Goal: Find specific page/section: Find specific page/section

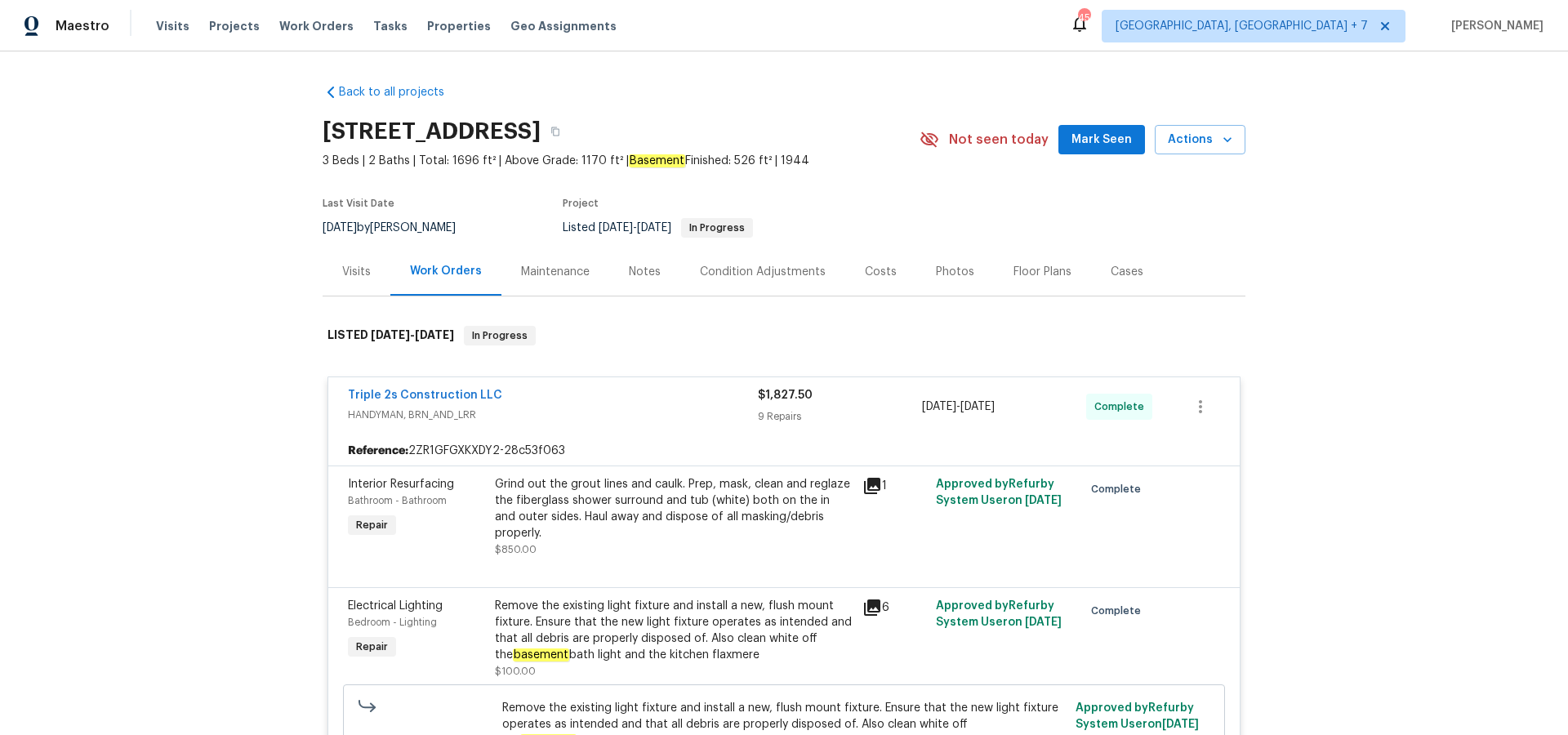
scroll to position [1101, 0]
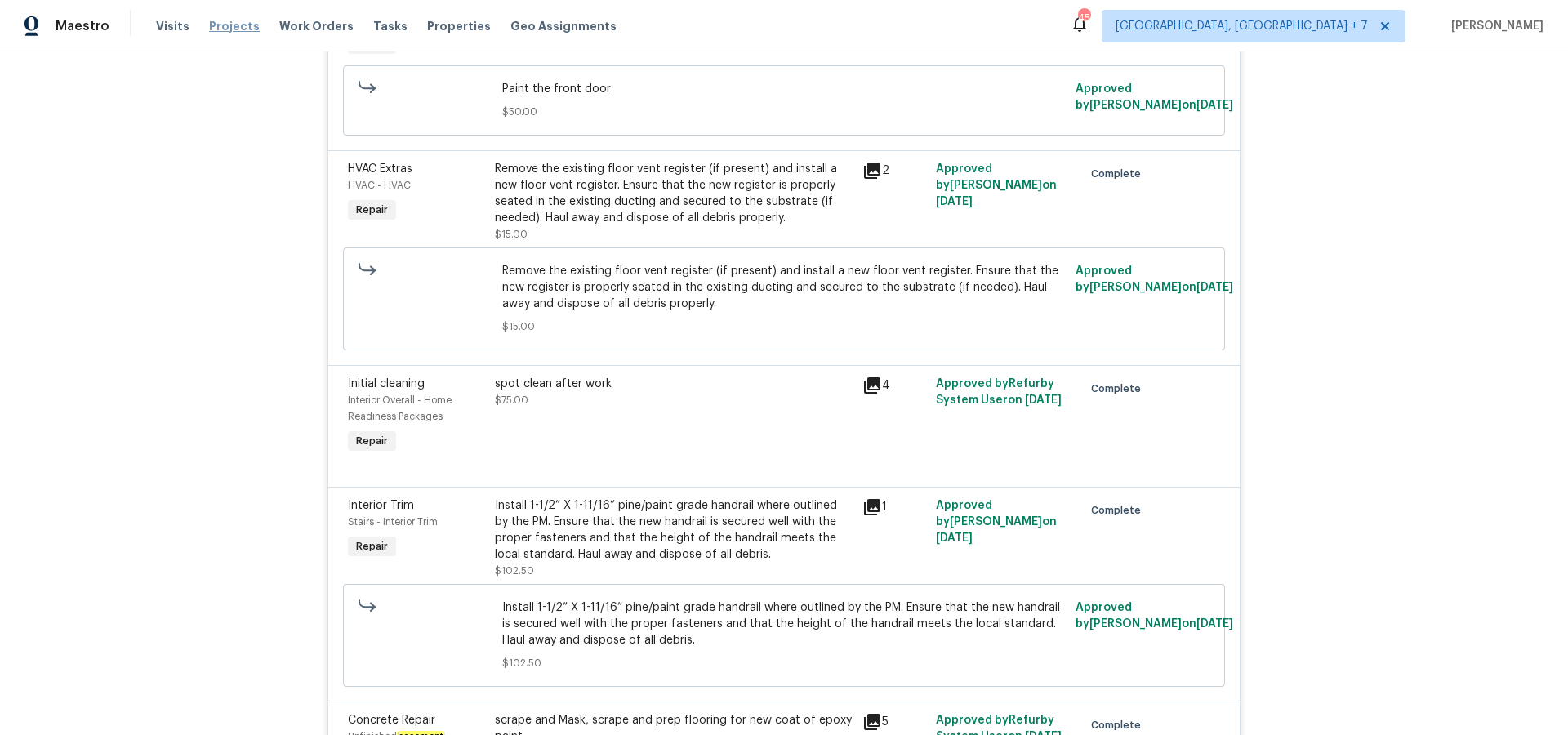
click at [217, 28] on span "Projects" at bounding box center [234, 27] width 51 height 17
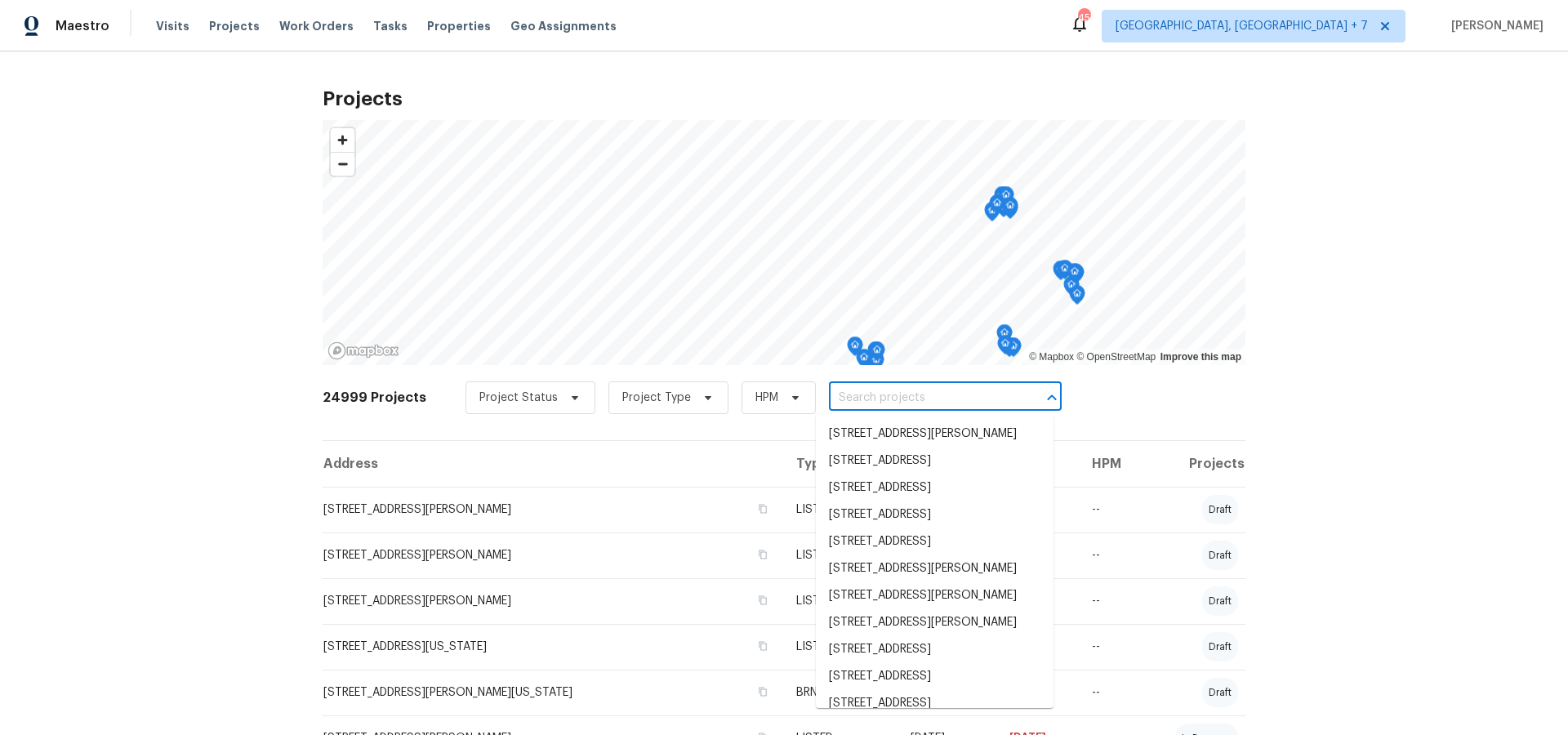
click at [872, 402] on input "text" at bounding box center [923, 398] width 187 height 25
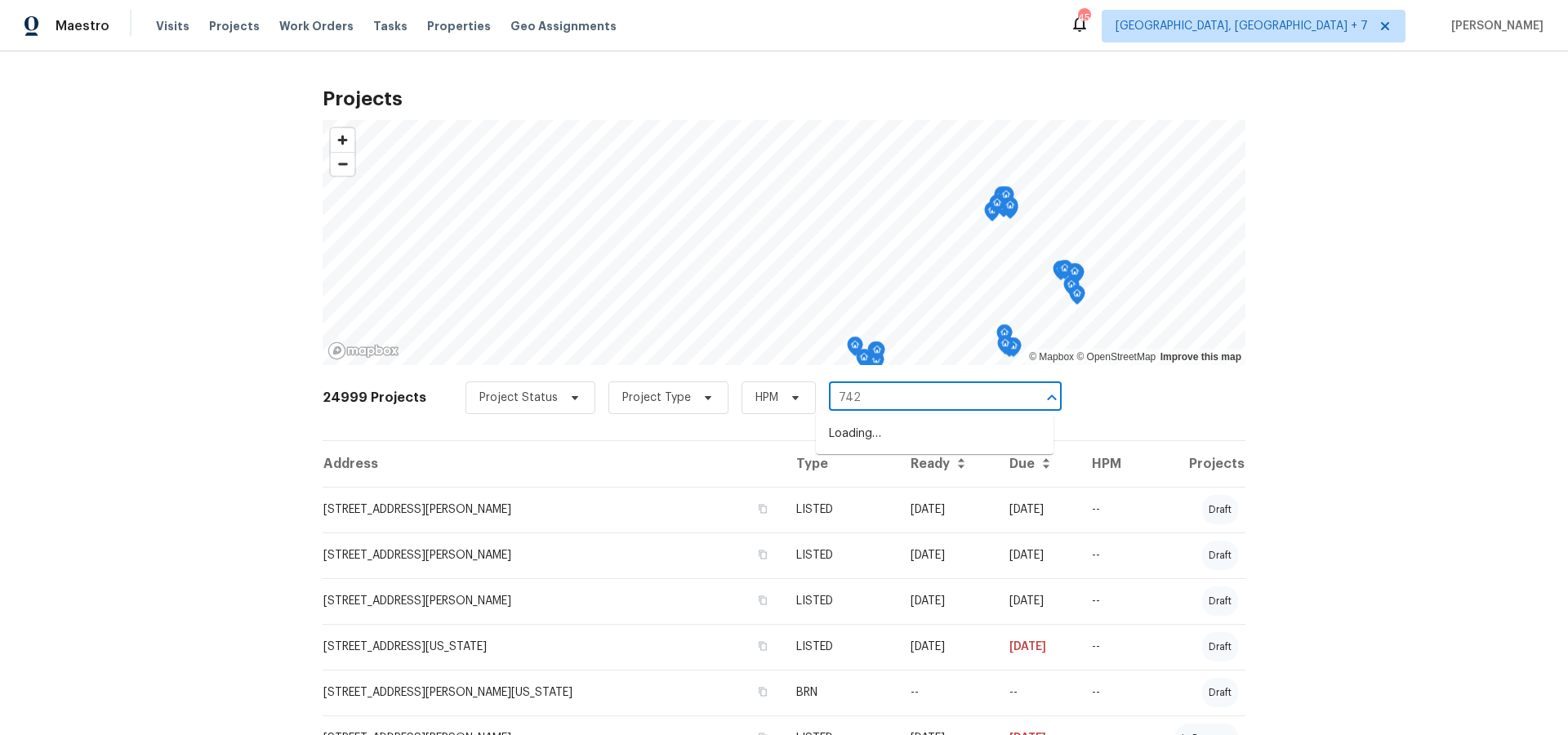
type input "7420"
click at [854, 474] on li "[STREET_ADDRESS][PERSON_NAME]" at bounding box center [934, 461] width 238 height 27
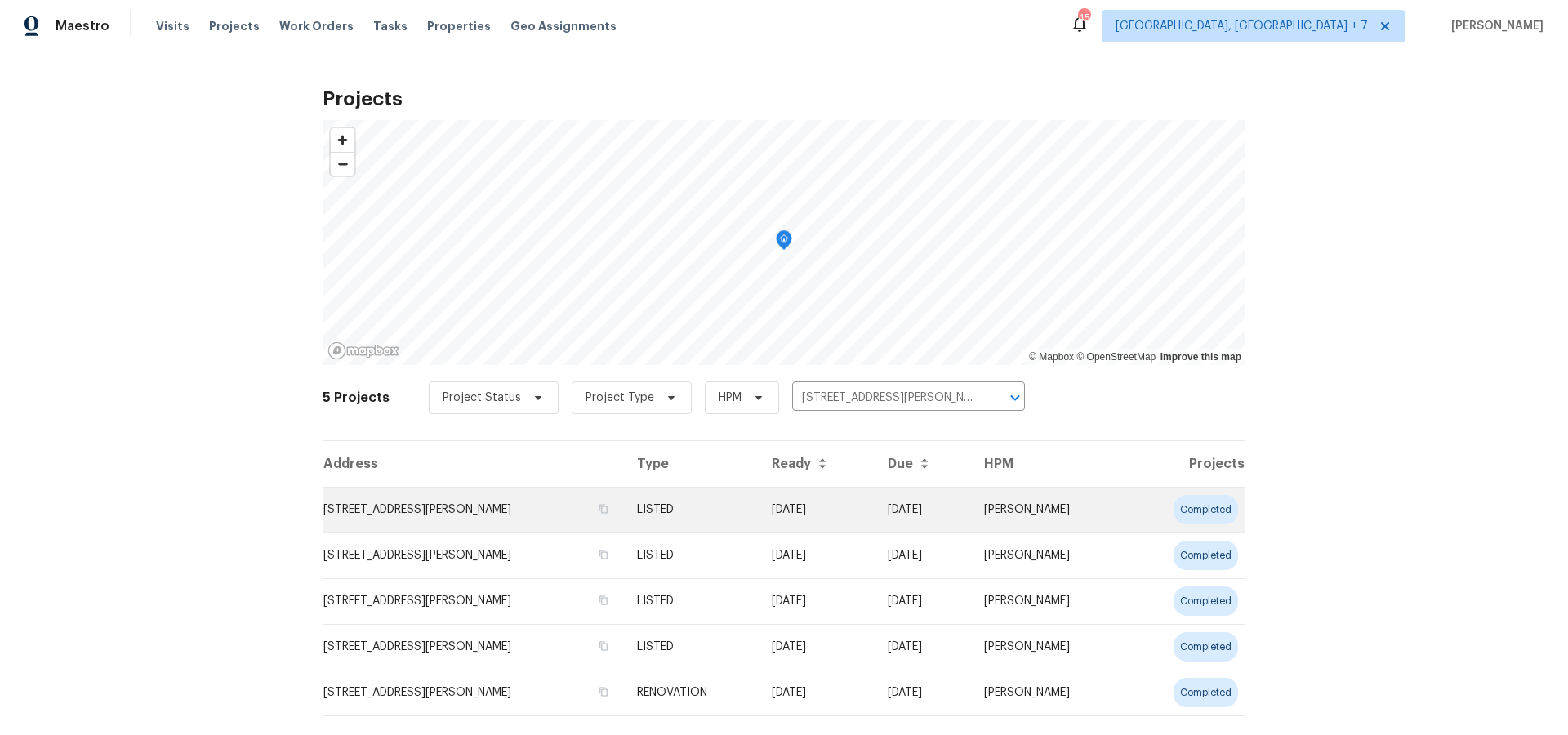
click at [466, 509] on td "[STREET_ADDRESS][PERSON_NAME]" at bounding box center [473, 509] width 301 height 46
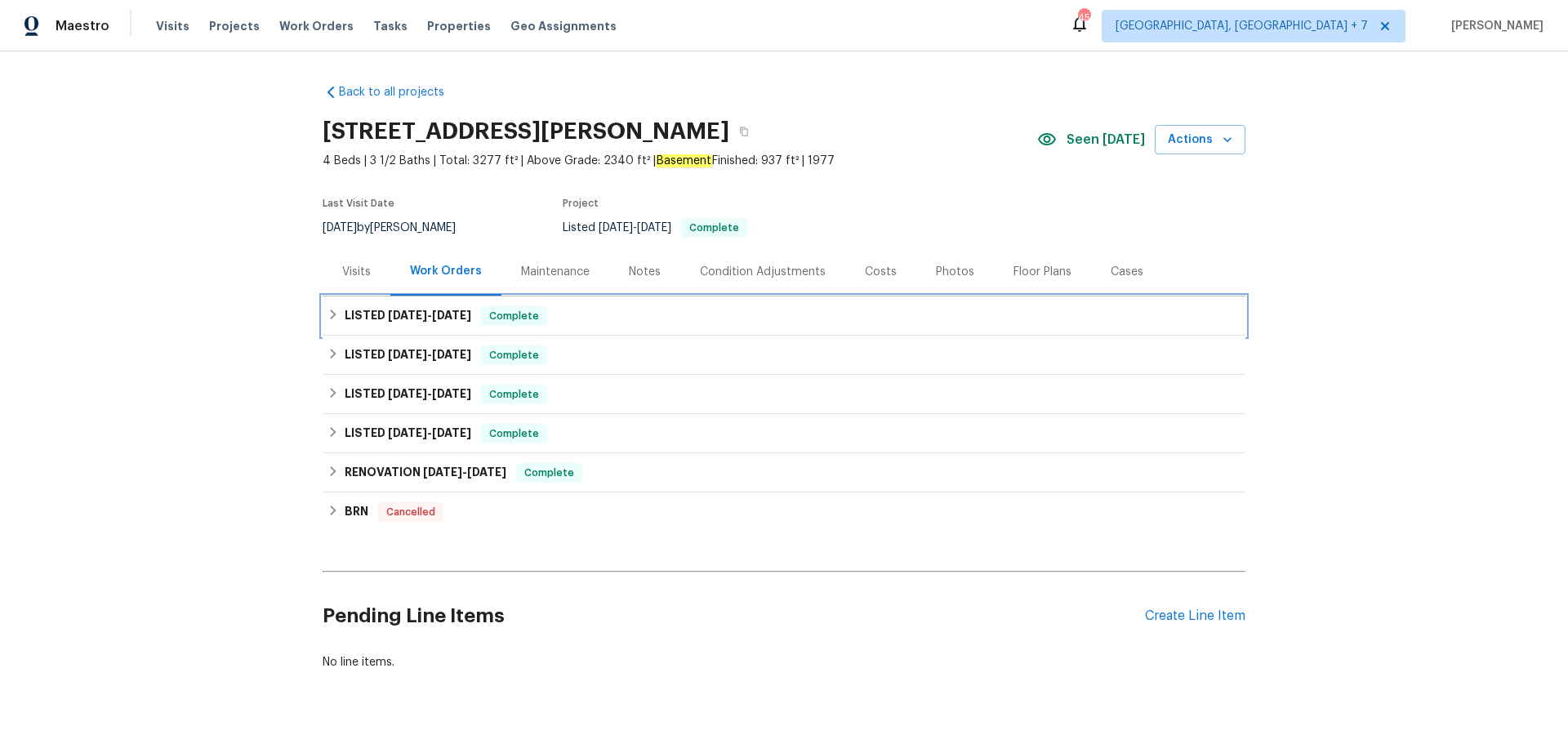
click at [412, 318] on span "[DATE]" at bounding box center [407, 316] width 39 height 12
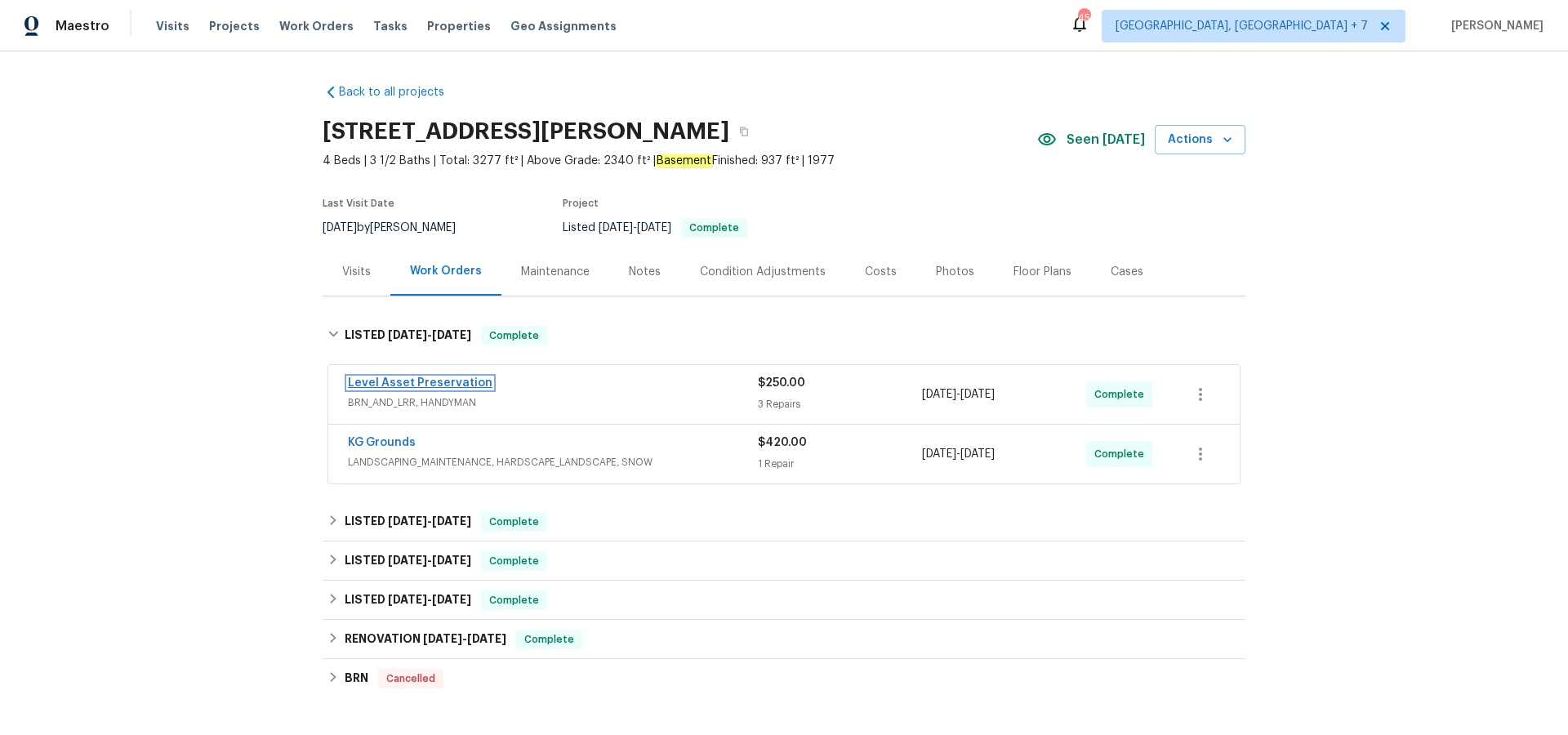
click at [379, 386] on link "Level Asset Preservation" at bounding box center [420, 383] width 144 height 12
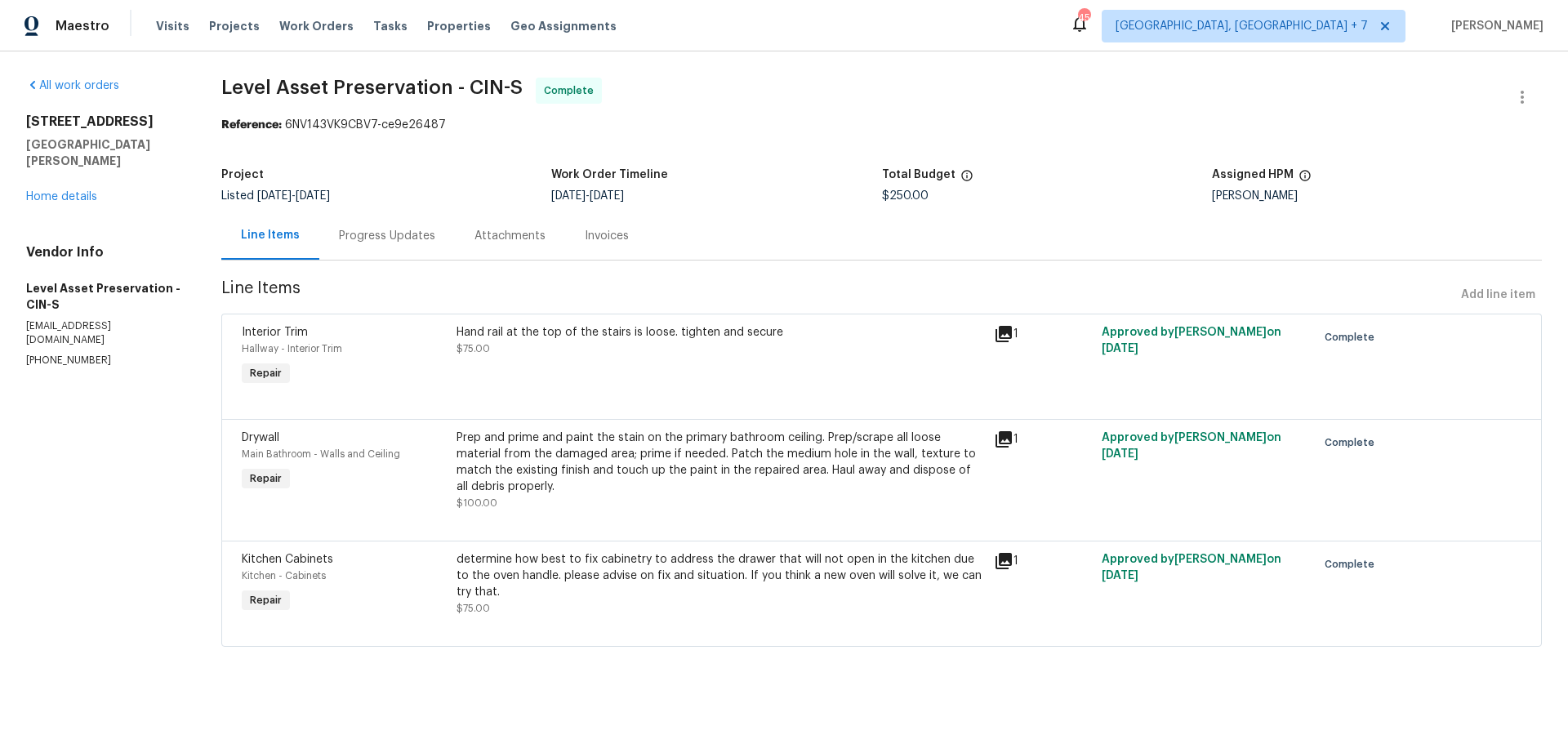
click at [1012, 565] on icon at bounding box center [1004, 561] width 17 height 17
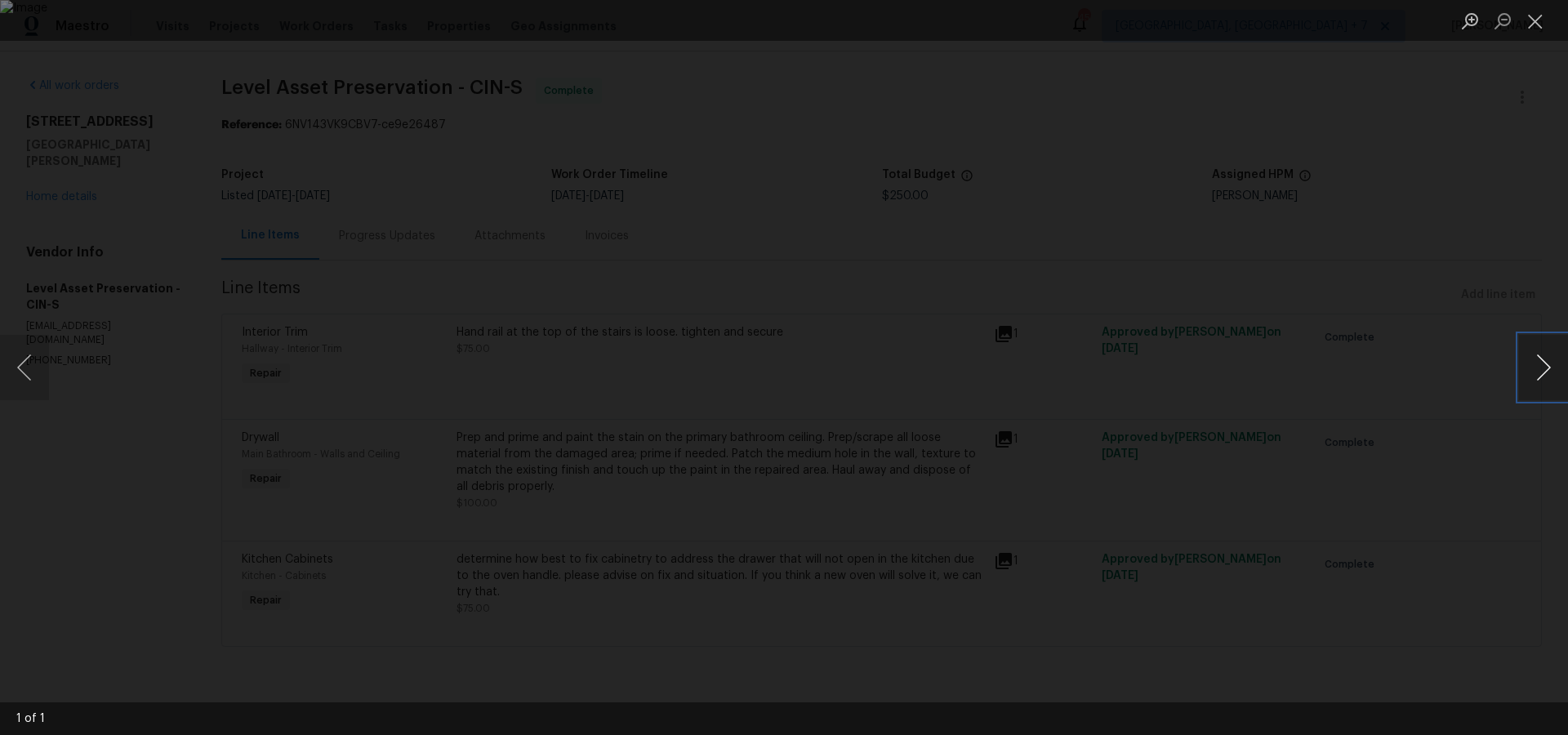
click at [1540, 362] on button "Next image" at bounding box center [1544, 368] width 49 height 65
click at [1540, 23] on button "Close lightbox" at bounding box center [1535, 21] width 33 height 28
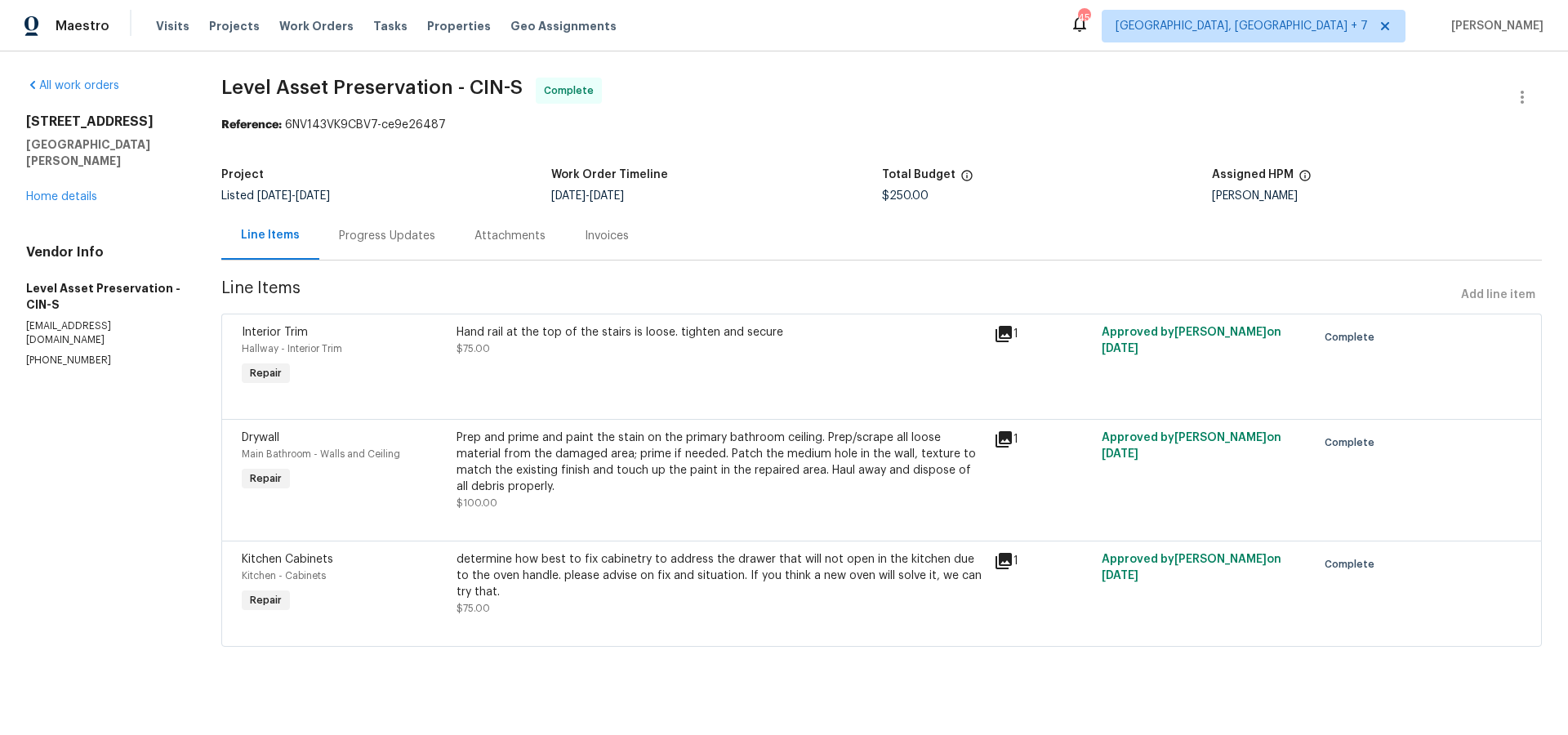
click at [1012, 435] on icon at bounding box center [1004, 440] width 17 height 17
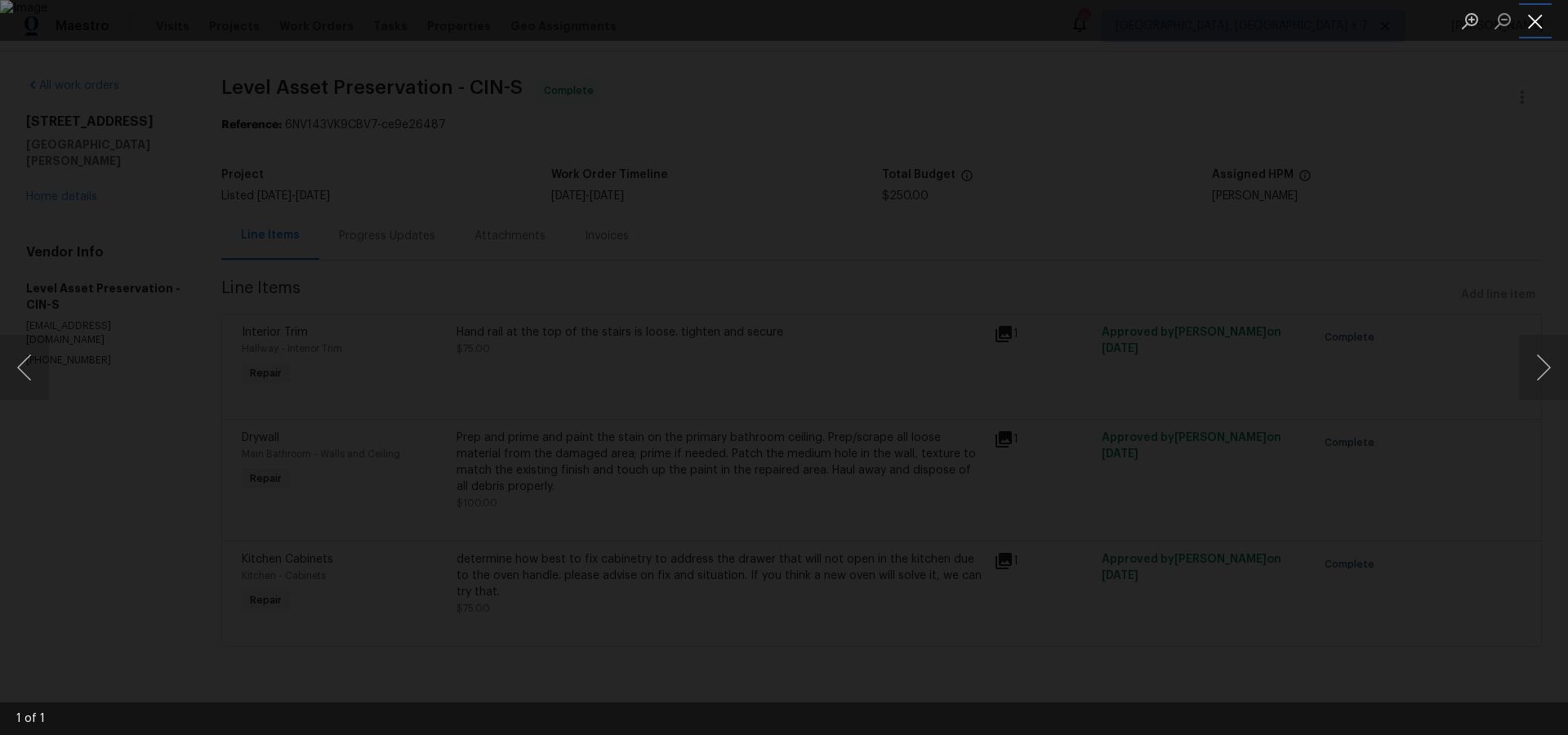
click at [1542, 18] on button "Close lightbox" at bounding box center [1535, 21] width 33 height 28
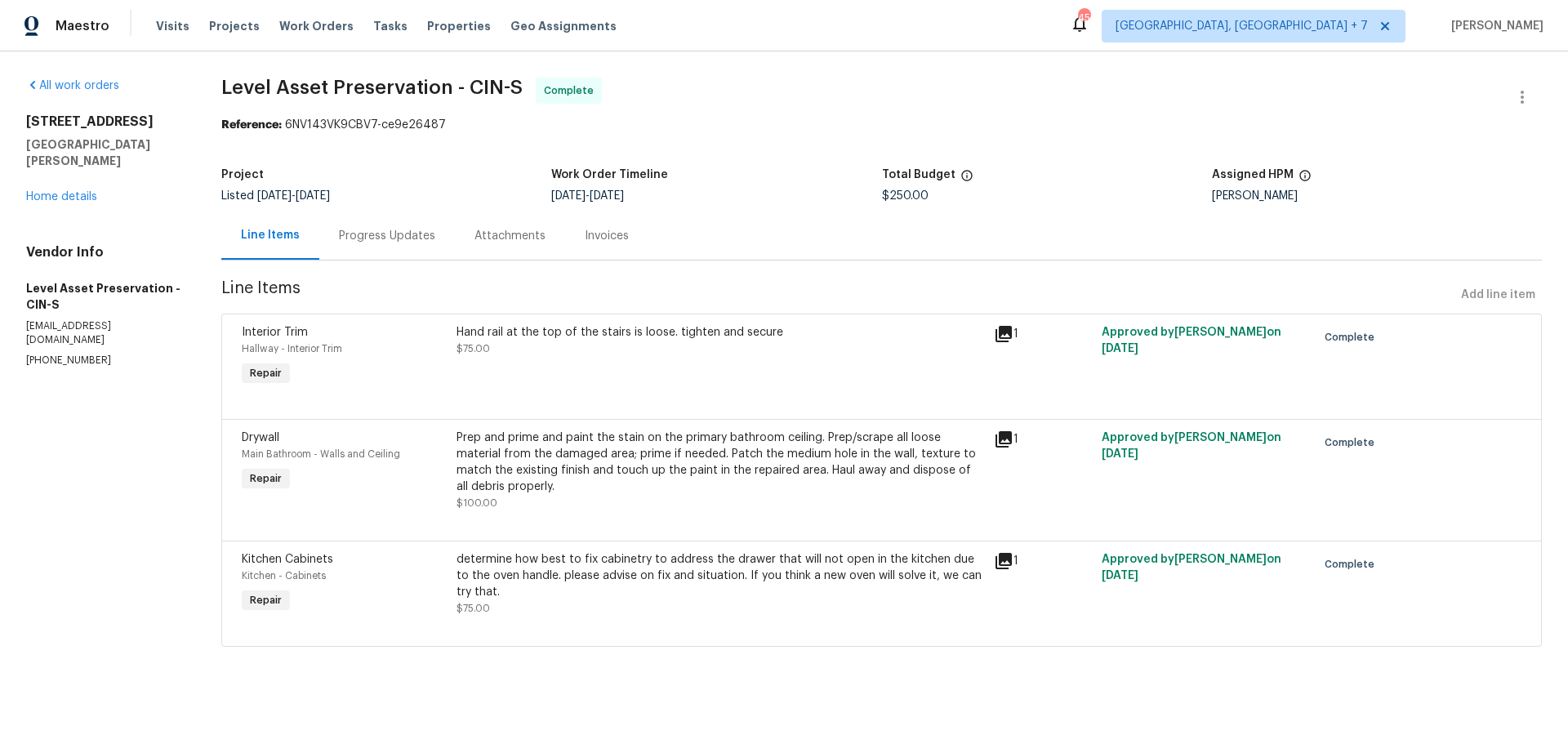
click at [1012, 339] on icon at bounding box center [1004, 334] width 17 height 17
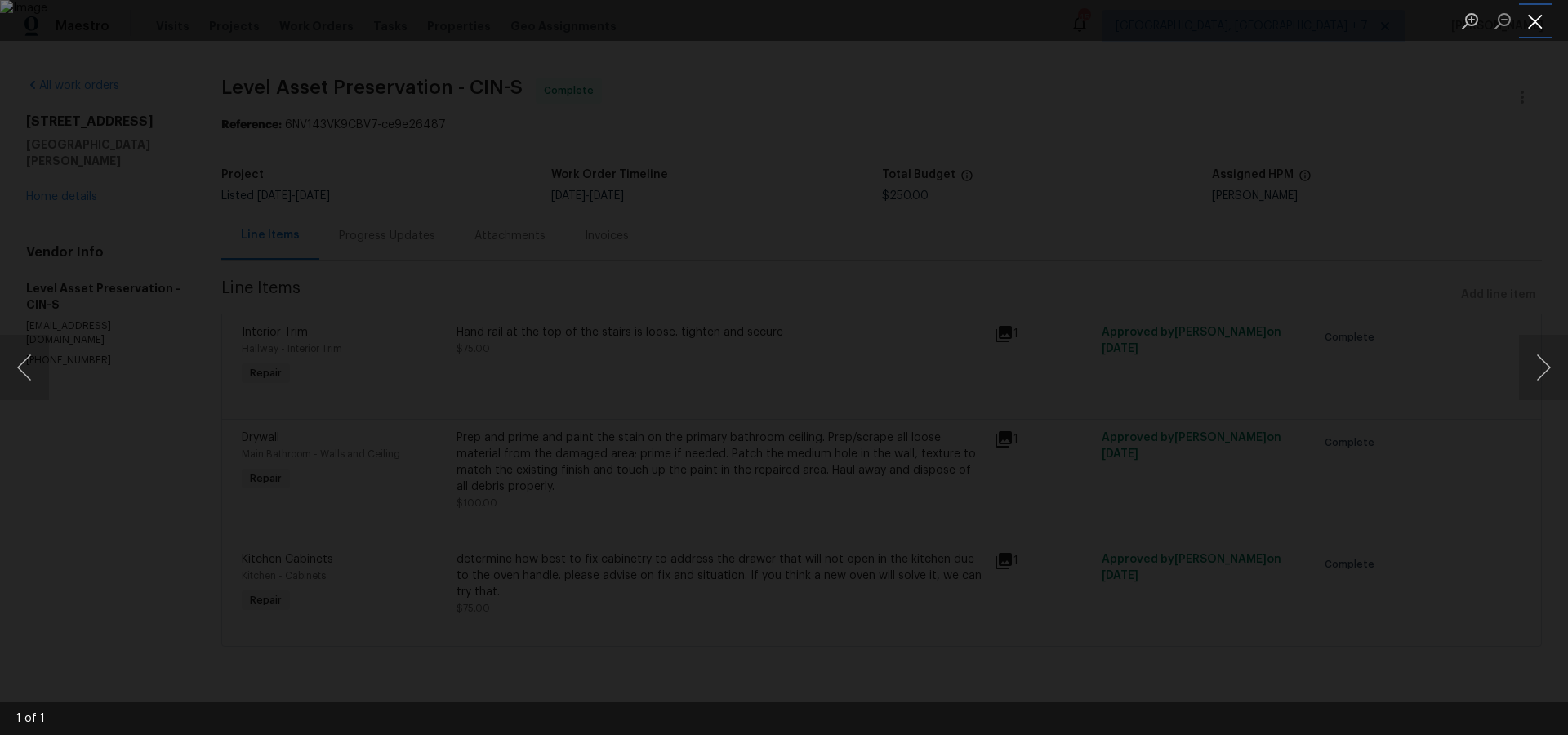
click at [1535, 28] on button "Close lightbox" at bounding box center [1535, 21] width 33 height 28
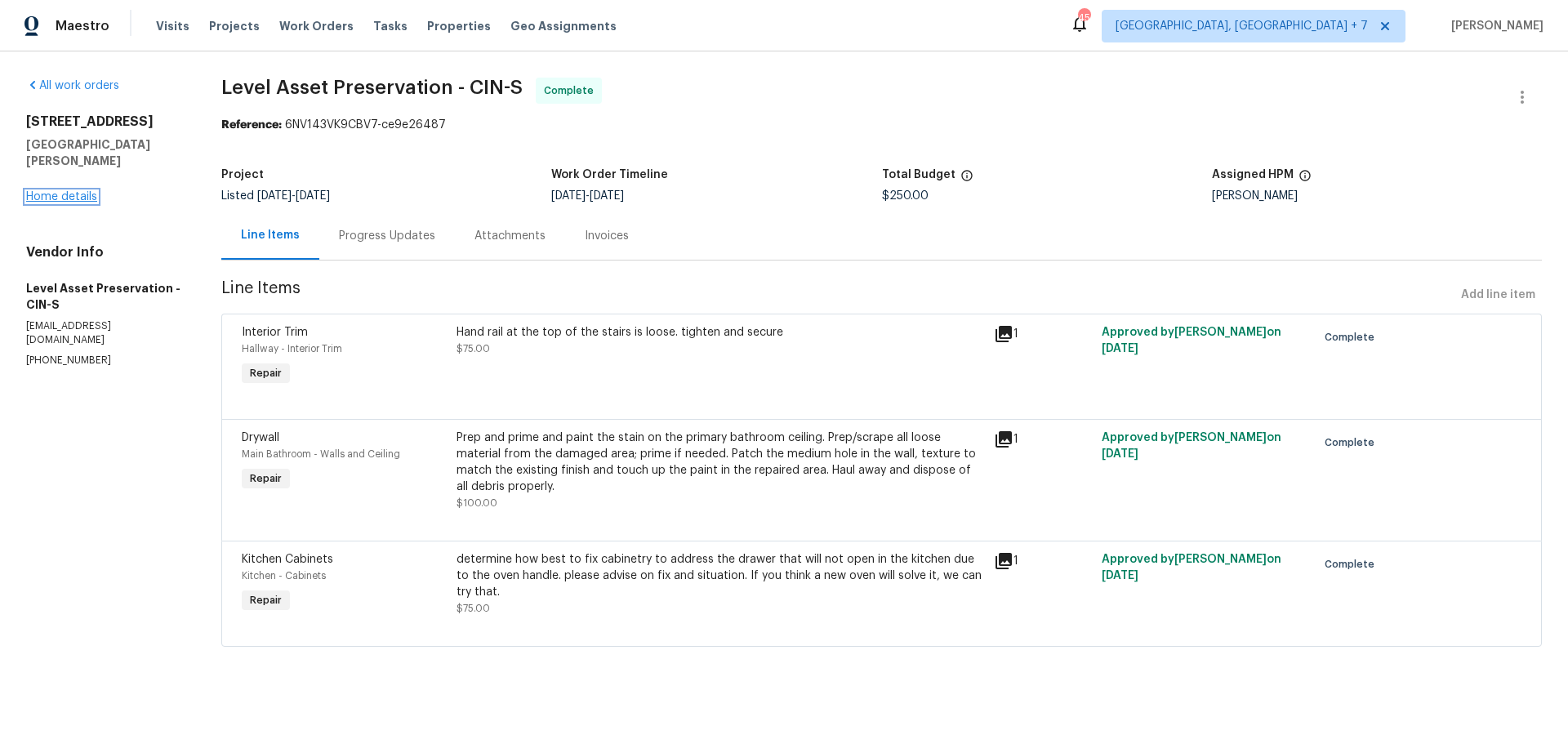
click at [48, 191] on link "Home details" at bounding box center [61, 197] width 71 height 12
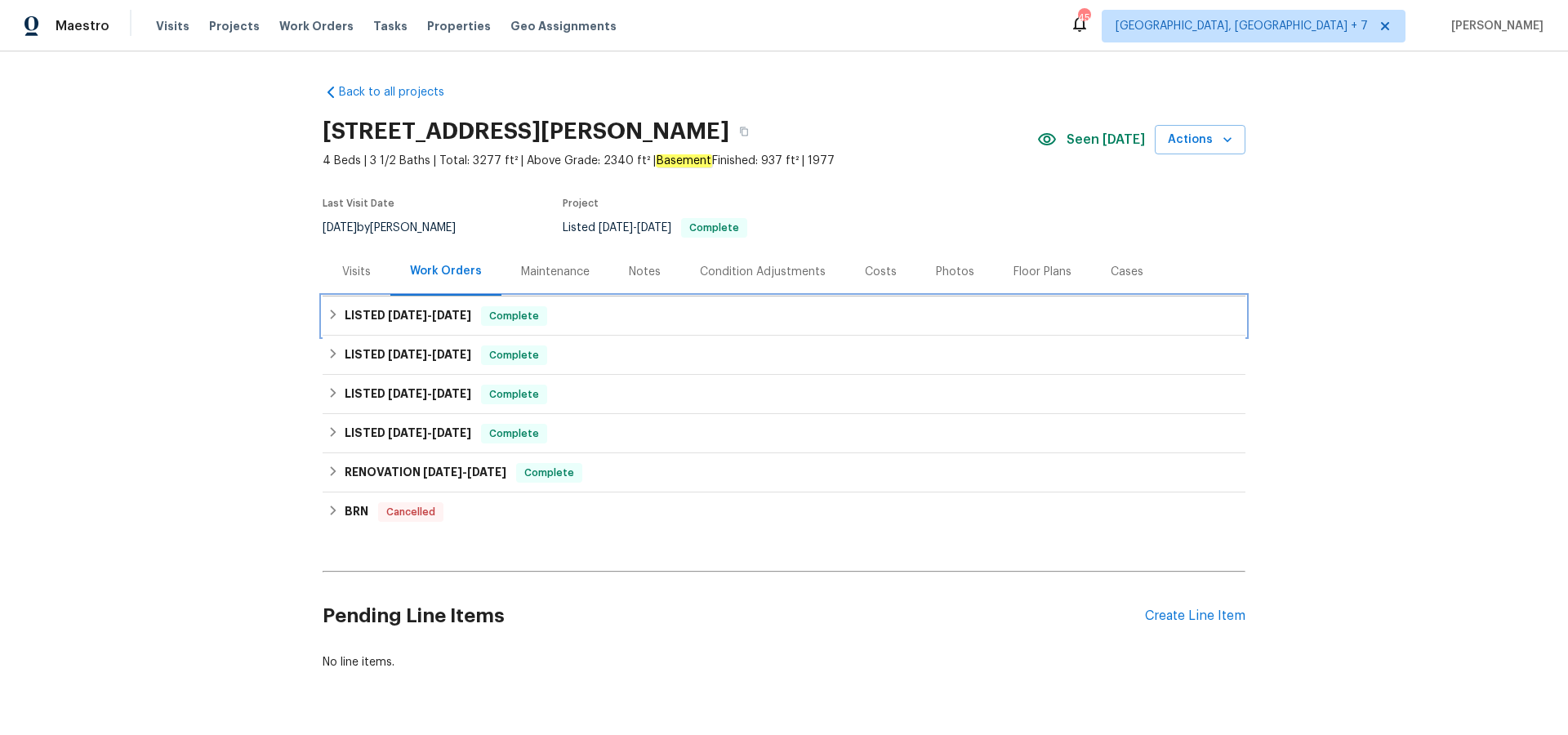
click at [404, 319] on span "[DATE]" at bounding box center [407, 316] width 39 height 12
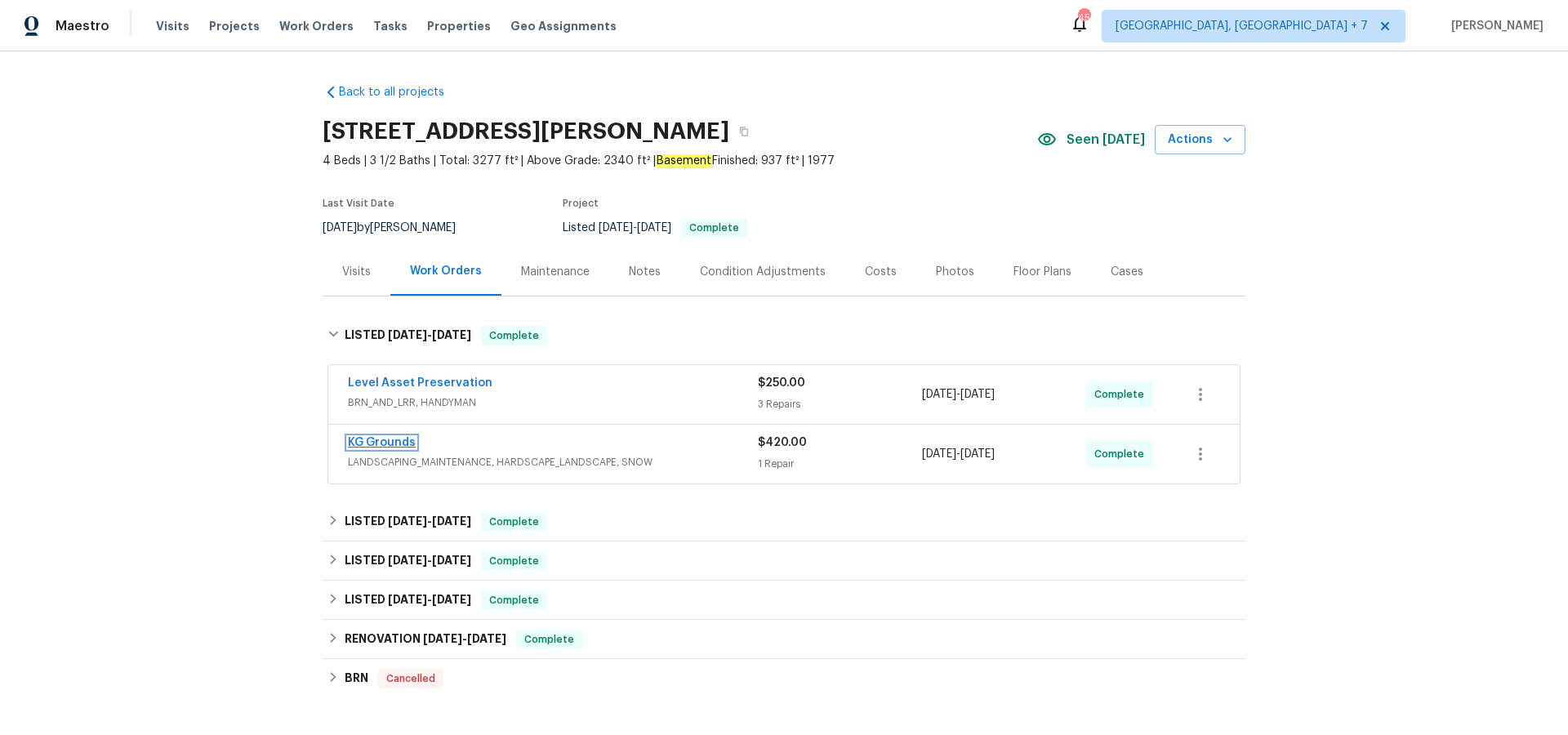
click at [383, 442] on link "KG Grounds" at bounding box center [382, 443] width 68 height 12
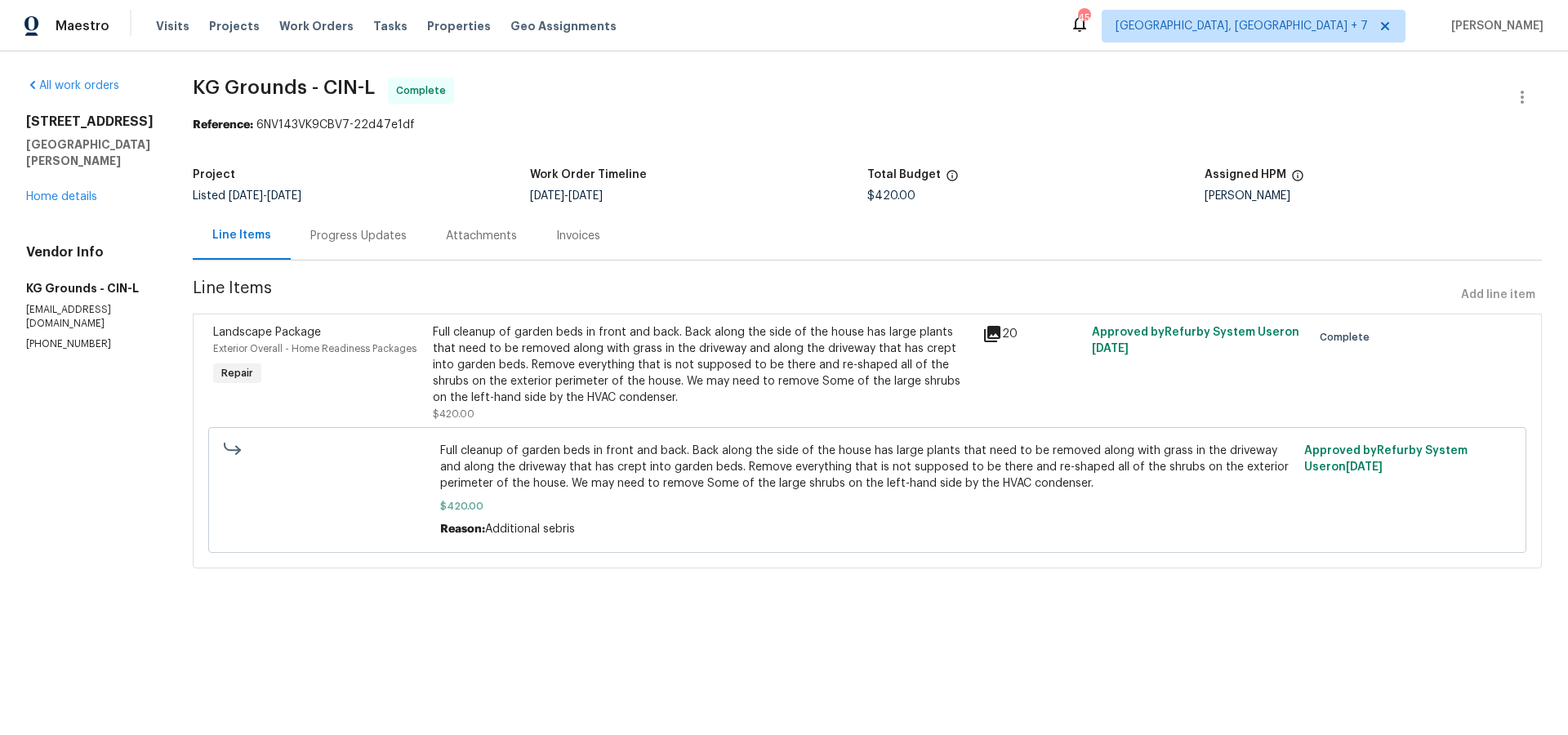
click at [1002, 329] on icon at bounding box center [992, 333] width 19 height 19
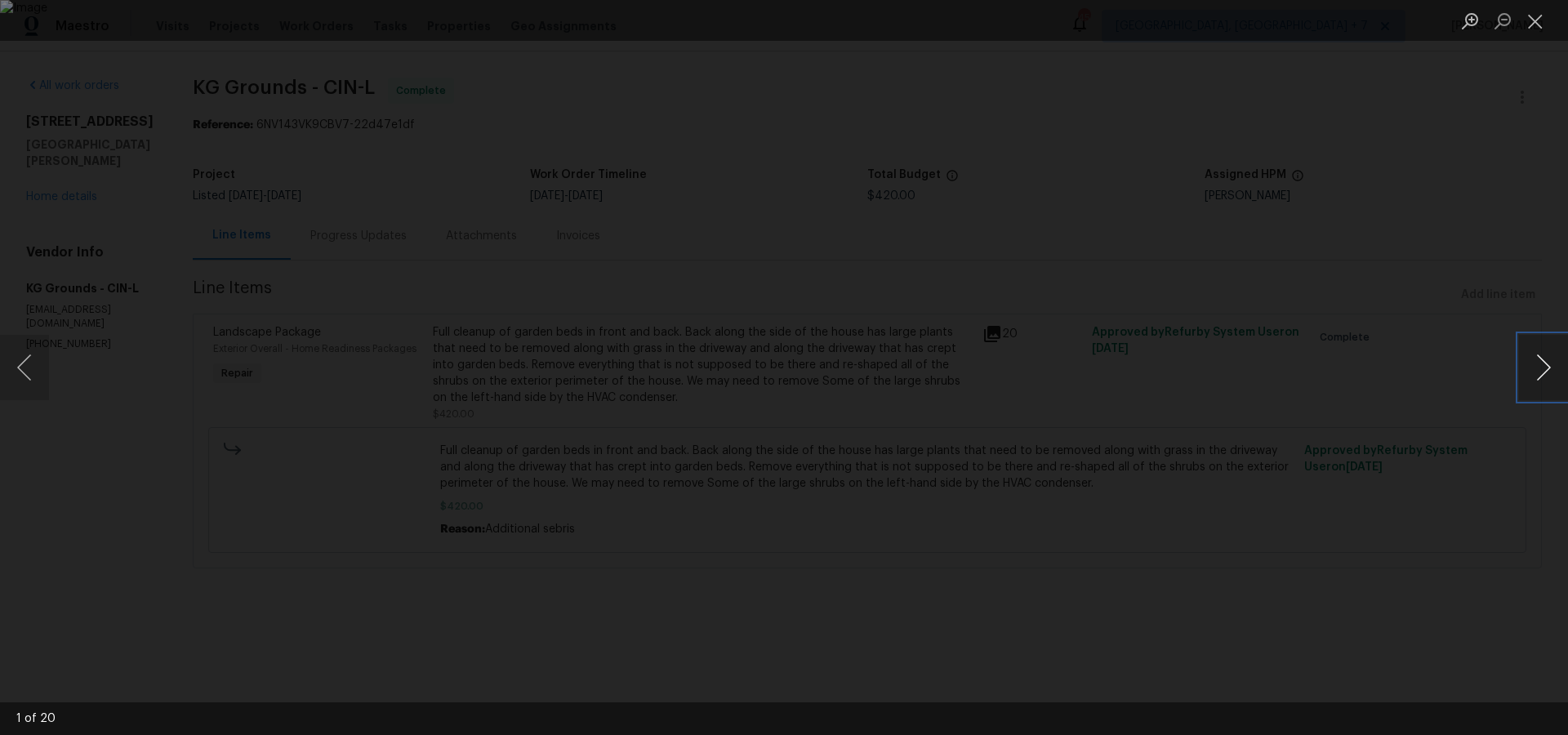
click at [1535, 370] on button "Next image" at bounding box center [1544, 368] width 49 height 65
click at [1535, 370] on button "Next image" at bounding box center [1544, 368] width 49 height 65
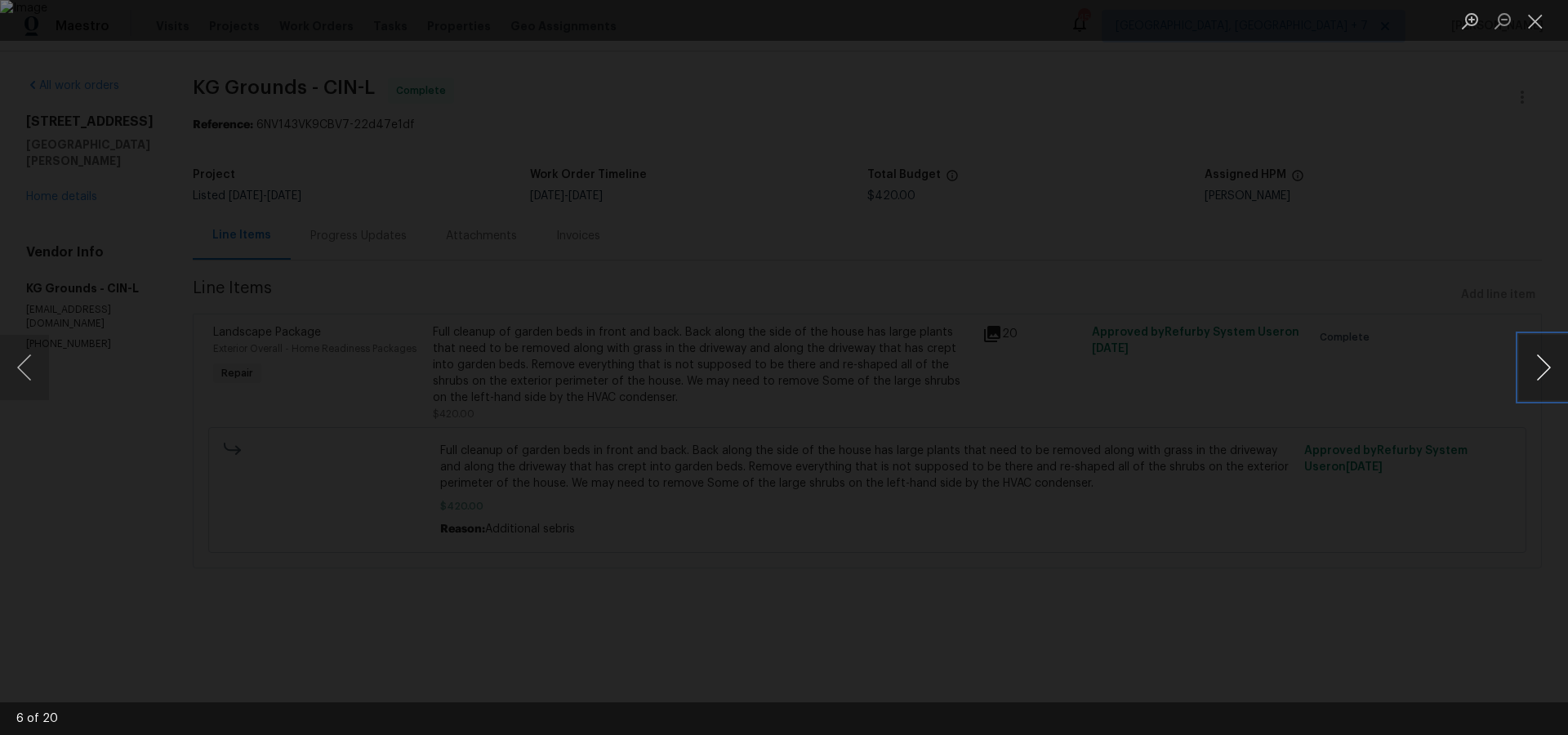
click at [1535, 370] on button "Next image" at bounding box center [1544, 368] width 49 height 65
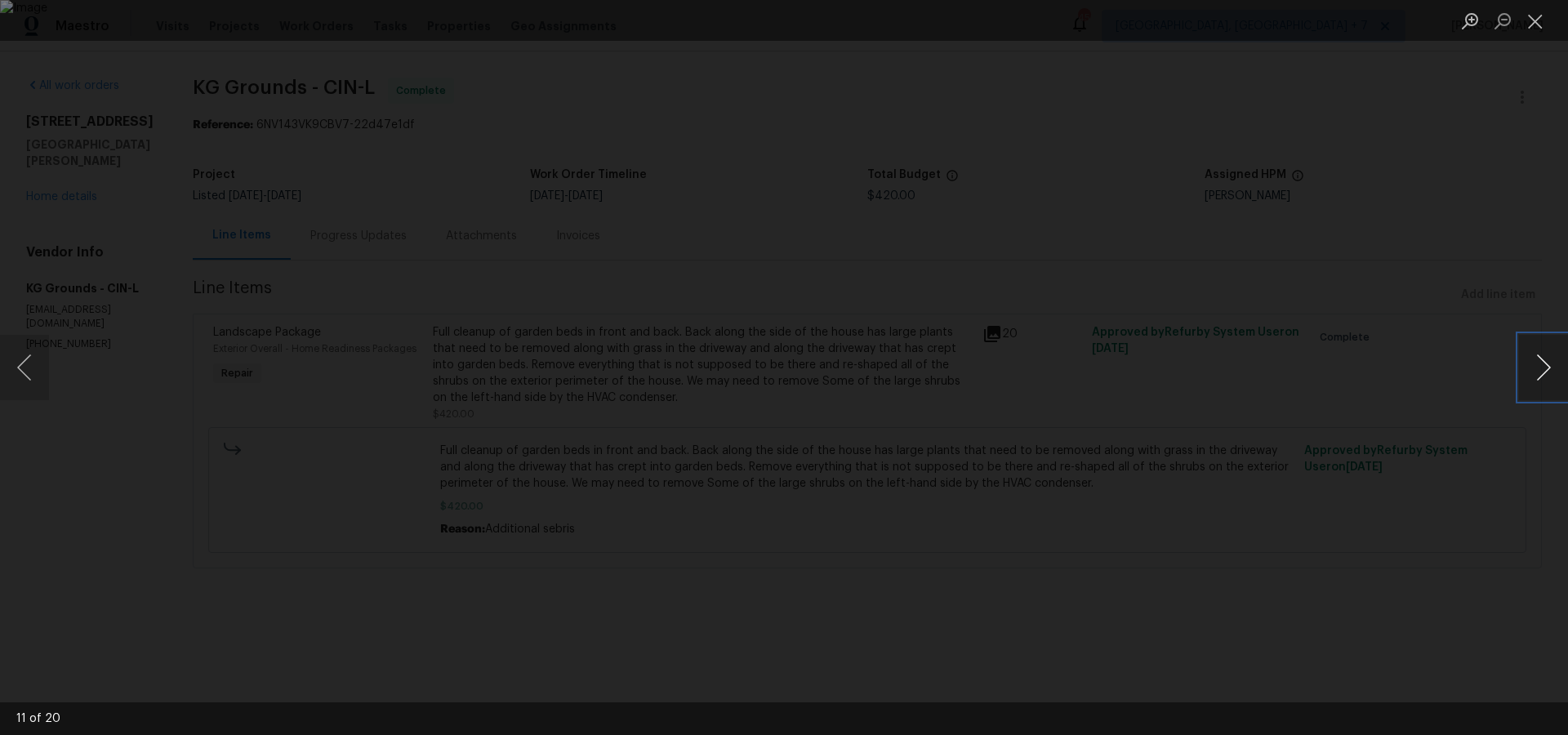
click at [1535, 370] on button "Next image" at bounding box center [1544, 368] width 49 height 65
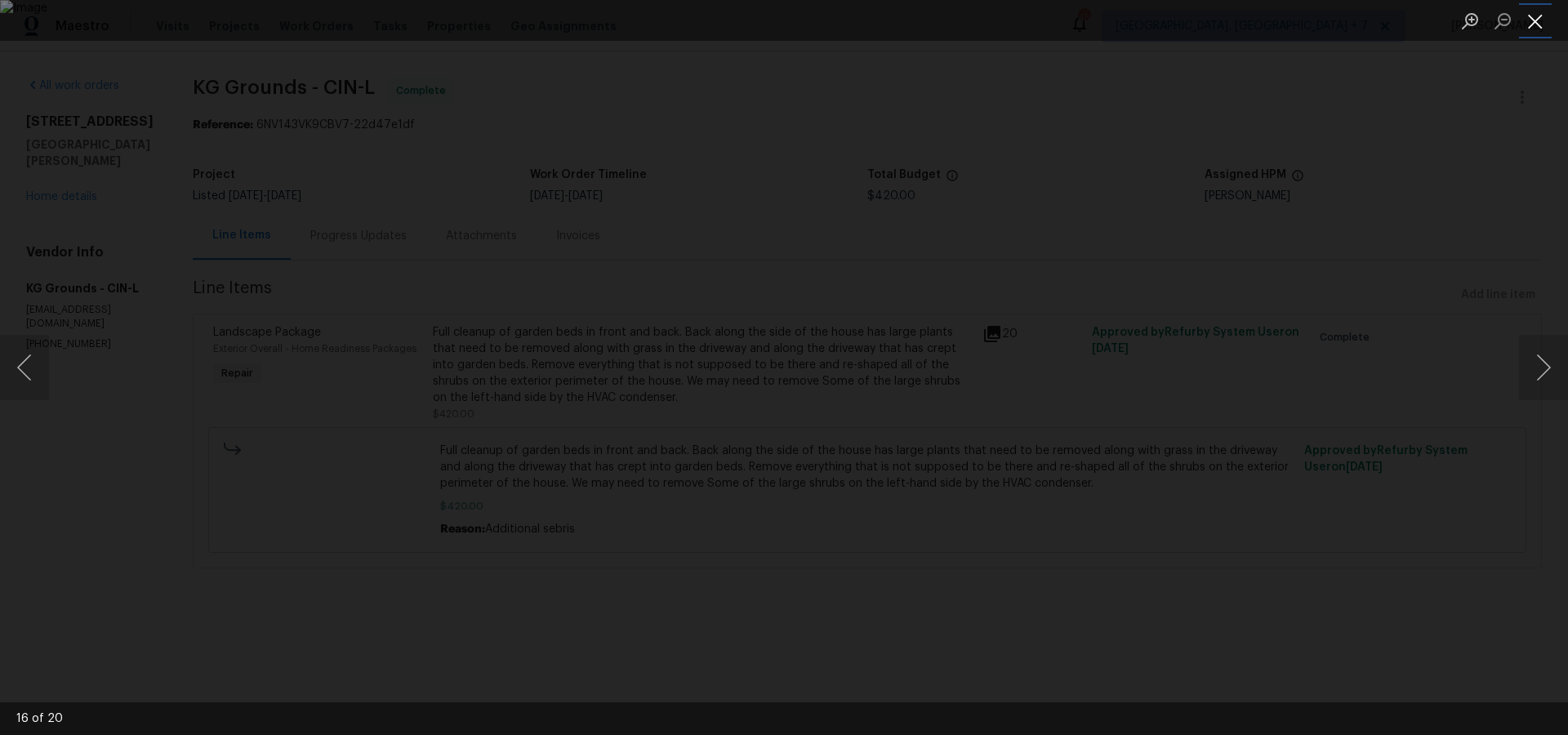
click at [1542, 22] on button "Close lightbox" at bounding box center [1535, 21] width 33 height 28
